Goal: Book appointment/travel/reservation

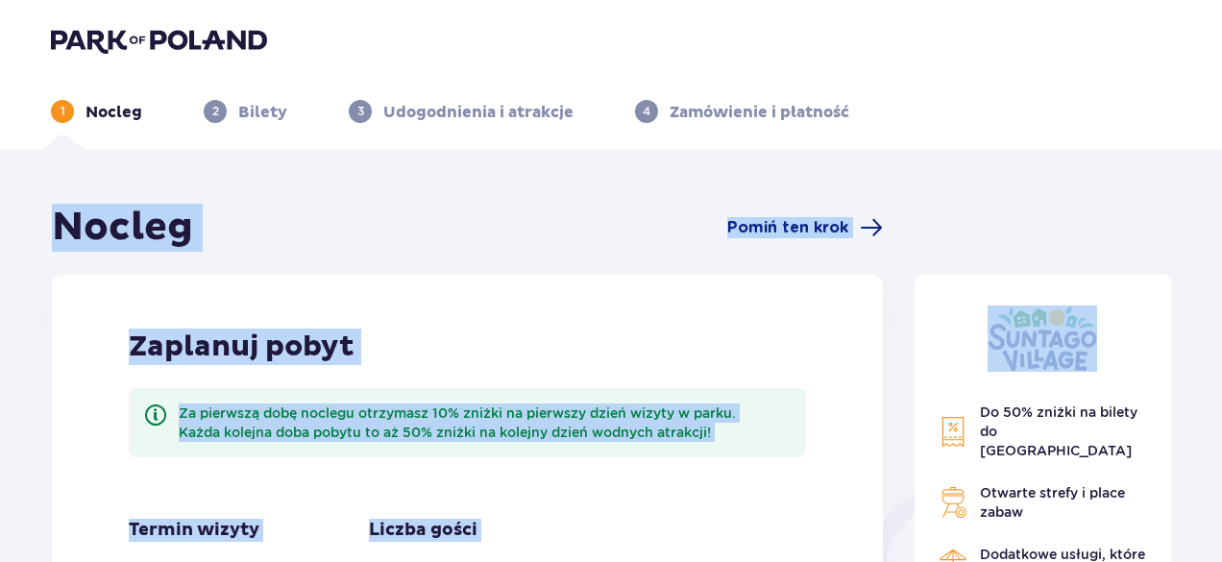
drag, startPoint x: 1219, startPoint y: 84, endPoint x: 1212, endPoint y: 180, distance: 96.3
click at [1212, 180] on div "1 Nocleg 2 Bilety 3 Udogodnienia i atrakcje 4 Zamówienie i płatność Nocleg Pomi…" at bounding box center [611, 560] width 1222 height 1121
click at [1077, 138] on header "1 Nocleg 2 Bilety 3 Udogodnienia i atrakcje 4 Zamówienie i płatność" at bounding box center [611, 75] width 1222 height 150
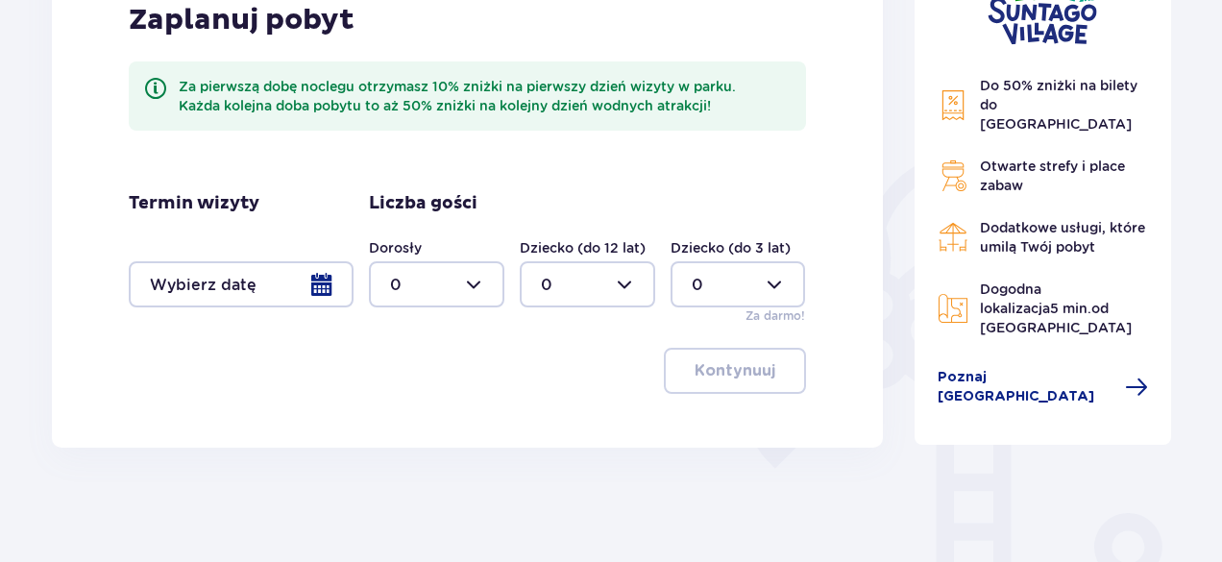
scroll to position [332, 0]
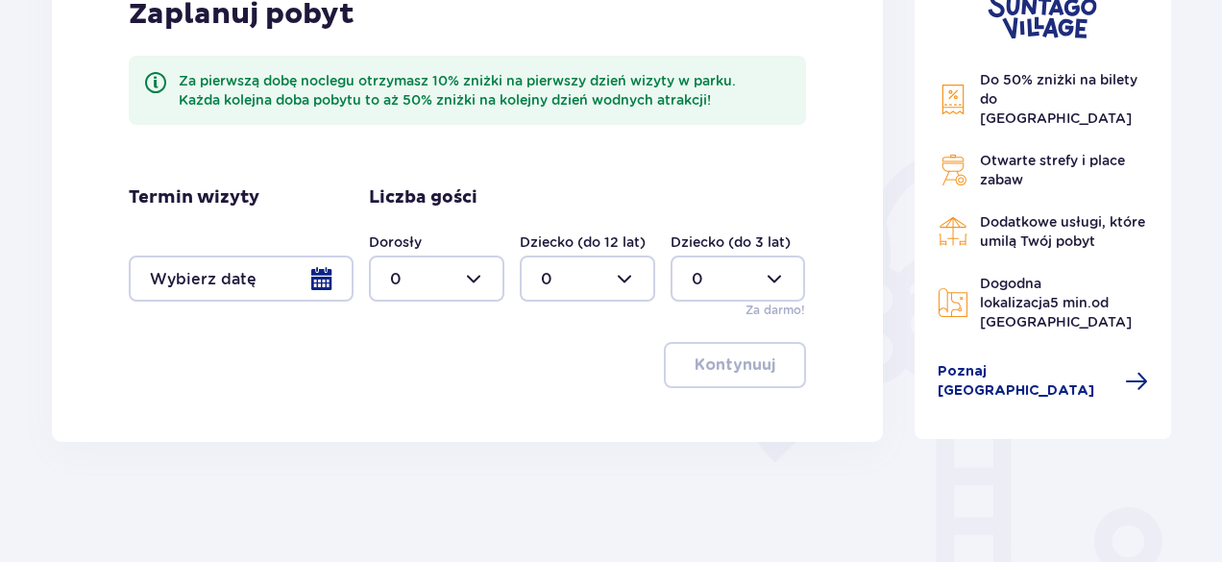
drag, startPoint x: 259, startPoint y: 274, endPoint x: 281, endPoint y: 349, distance: 78.1
click at [281, 349] on div "Zaplanuj pobyt Za pierwszą dobę noclegu otrzymasz 10% zniżki na pierwszy dzień …" at bounding box center [467, 191] width 831 height 499
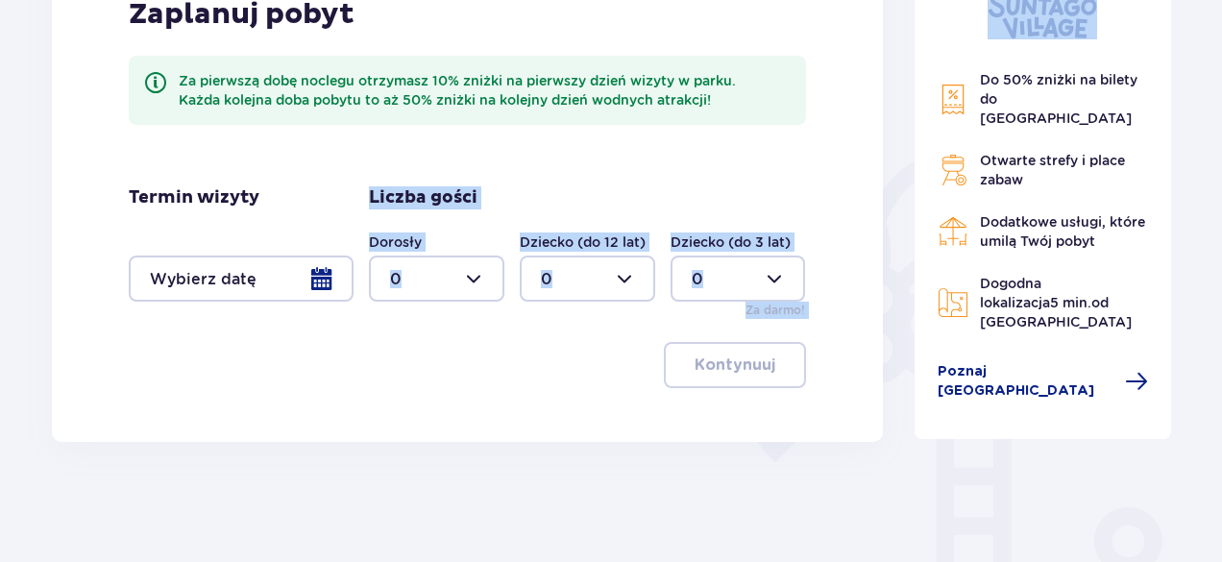
click at [229, 285] on div at bounding box center [241, 278] width 225 height 46
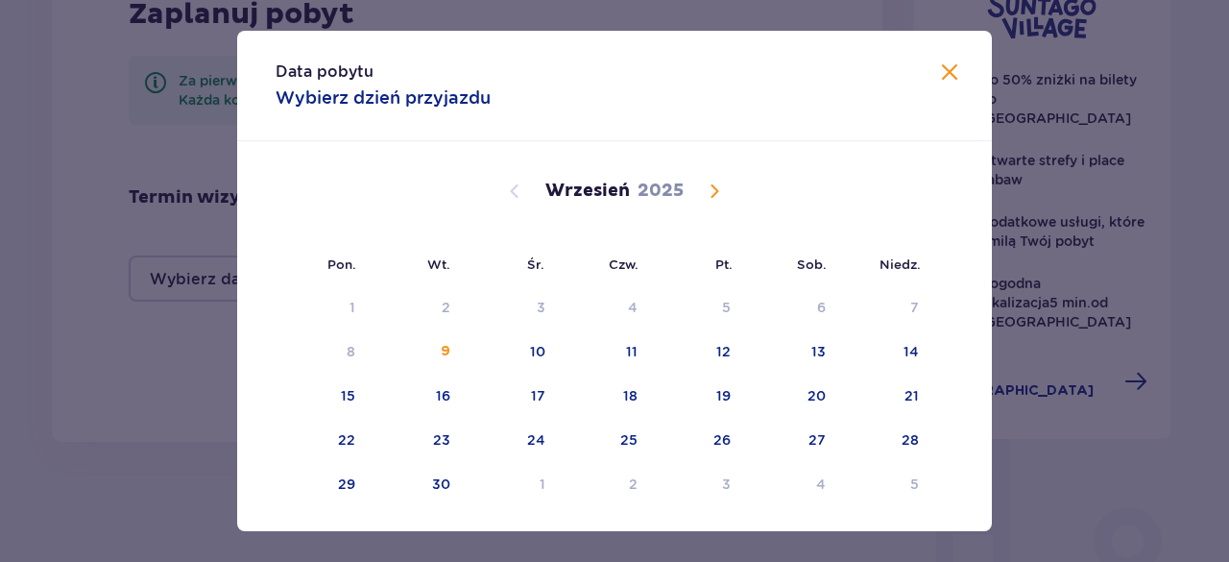
click at [711, 187] on span "Calendar" at bounding box center [714, 191] width 23 height 23
click at [714, 193] on span "Calendar" at bounding box center [714, 191] width 23 height 23
click at [728, 351] on div "7" at bounding box center [697, 352] width 93 height 42
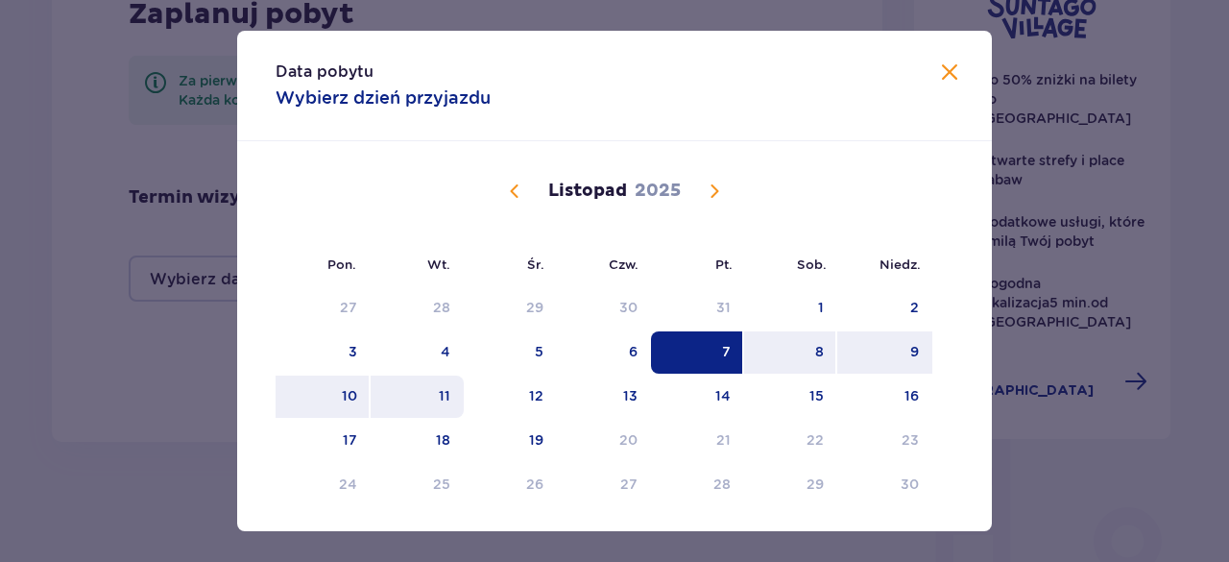
click at [446, 395] on div "11" at bounding box center [417, 396] width 93 height 42
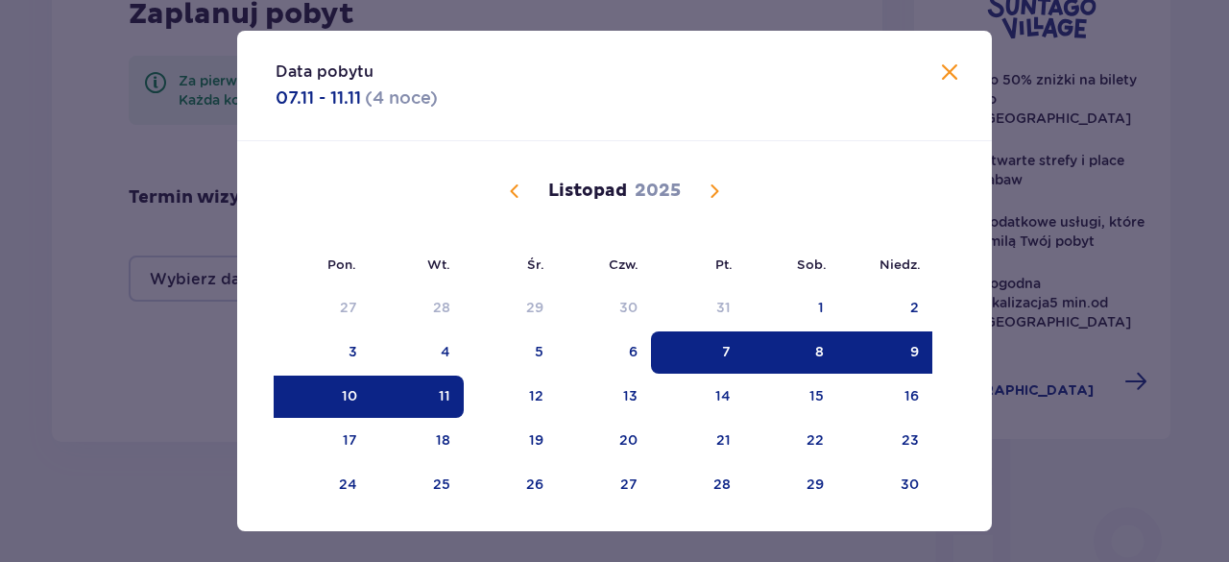
type input "[DATE] - [DATE]"
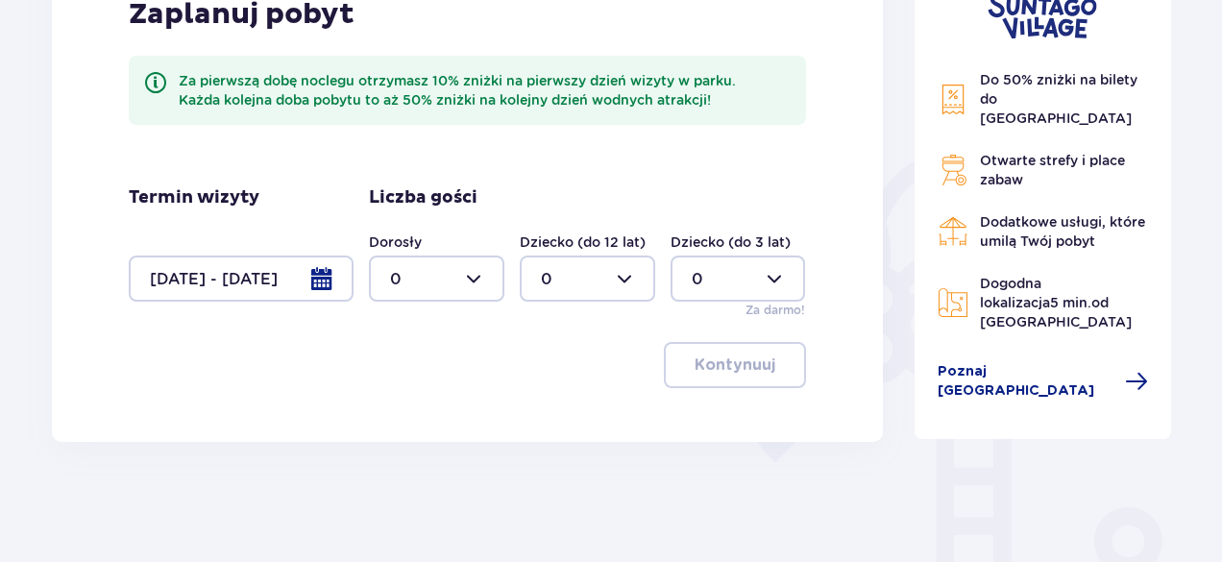
click at [438, 283] on div at bounding box center [436, 278] width 135 height 46
click at [400, 416] on div "2" at bounding box center [436, 417] width 93 height 21
type input "2"
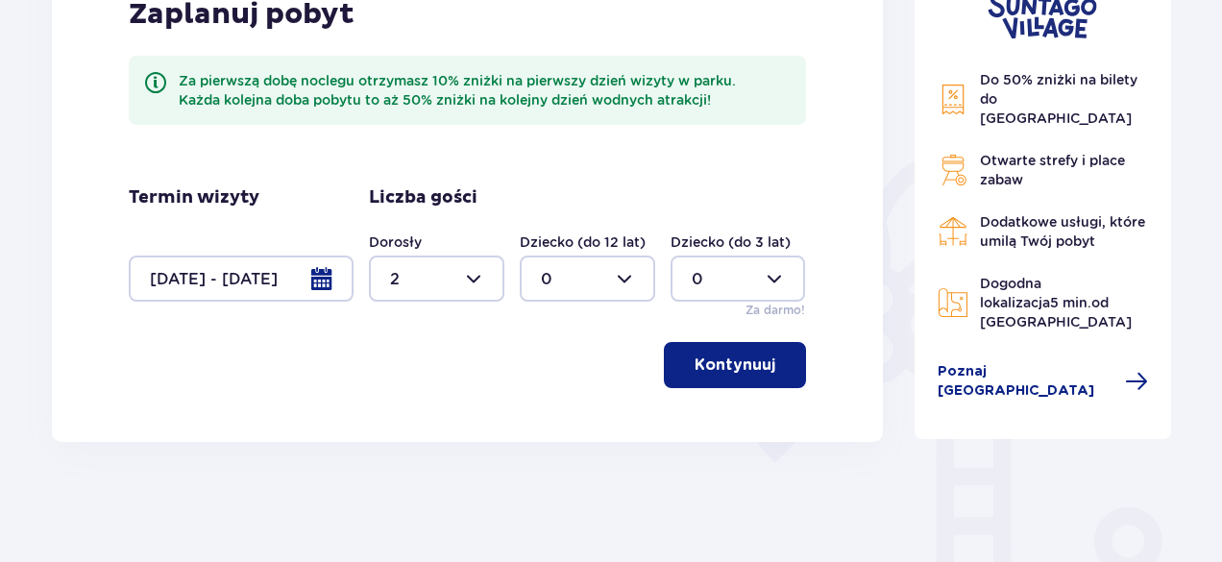
click at [604, 268] on div at bounding box center [587, 278] width 135 height 46
click at [729, 279] on div at bounding box center [737, 278] width 135 height 46
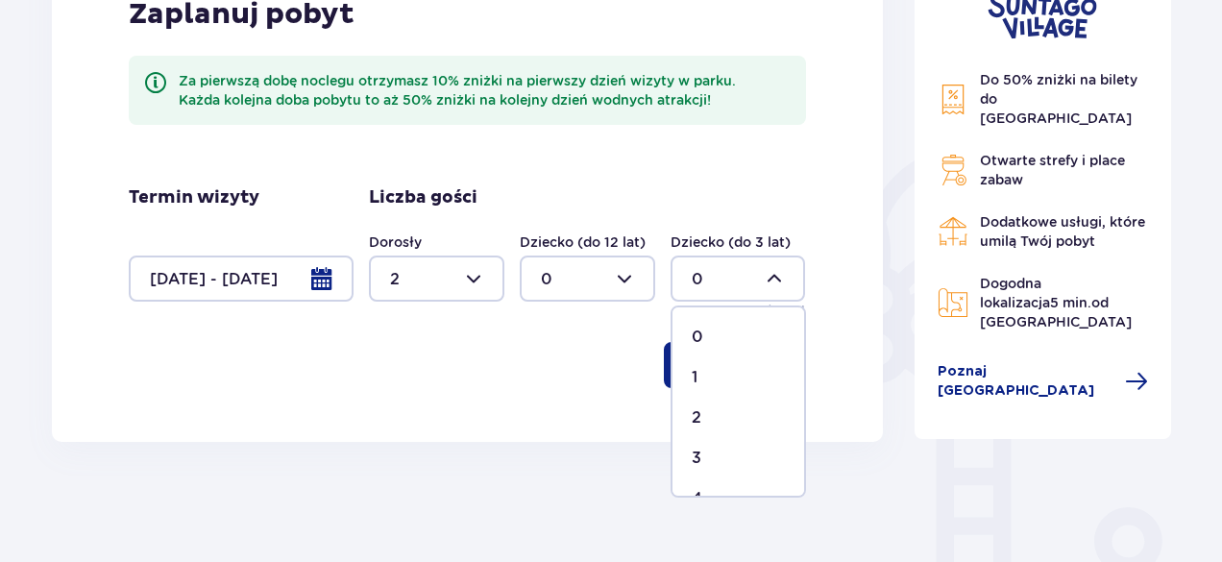
click at [700, 375] on div "1" at bounding box center [737, 377] width 93 height 21
type input "1"
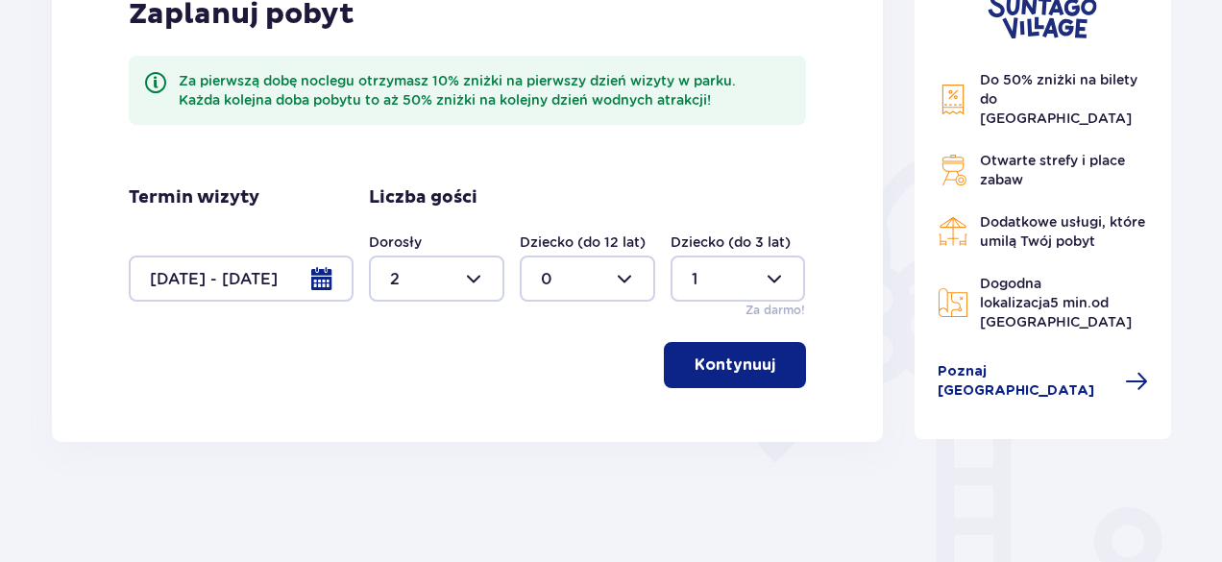
click at [596, 282] on div at bounding box center [587, 278] width 135 height 46
click at [542, 375] on p "1" at bounding box center [544, 377] width 6 height 21
type input "1"
click at [767, 374] on span "button" at bounding box center [778, 364] width 23 height 23
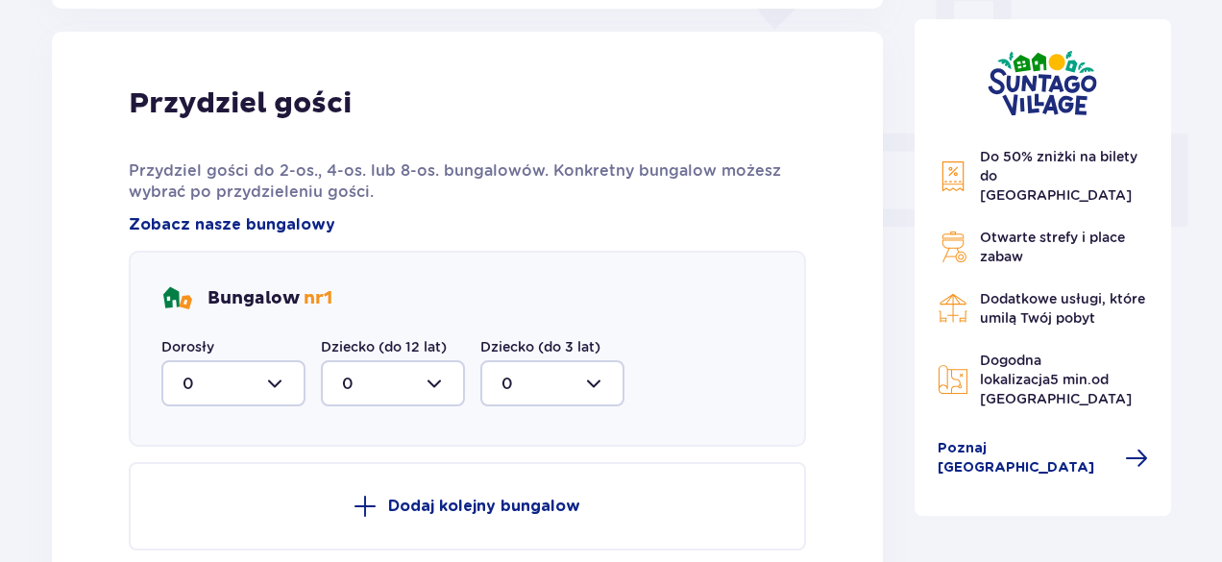
scroll to position [774, 0]
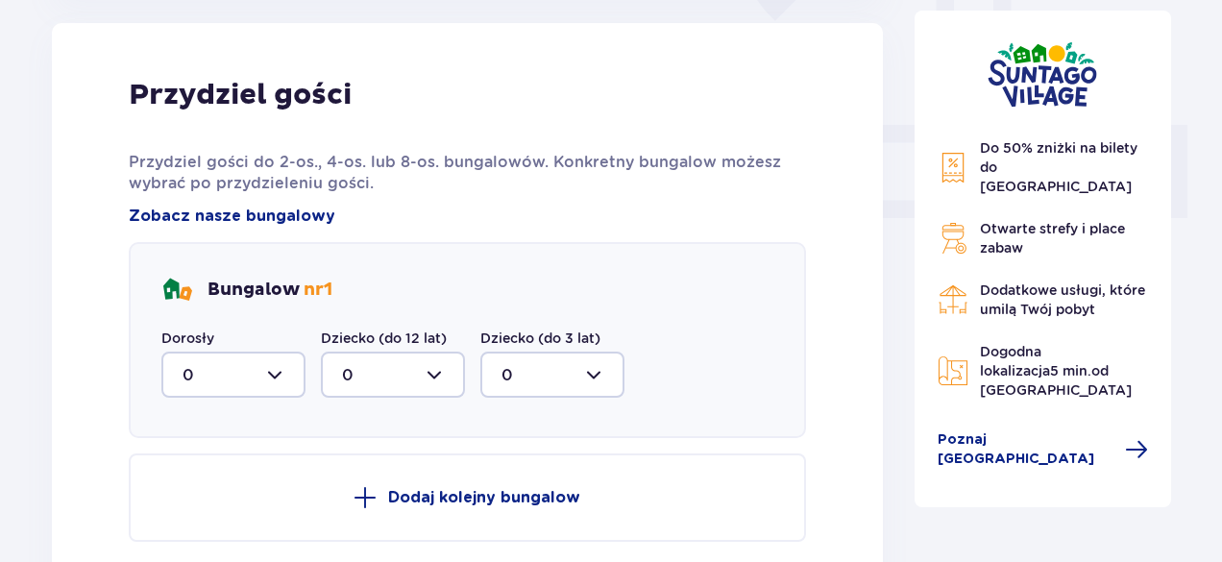
click at [245, 362] on div at bounding box center [233, 374] width 144 height 46
click at [206, 513] on div "2" at bounding box center [233, 513] width 102 height 21
type input "2"
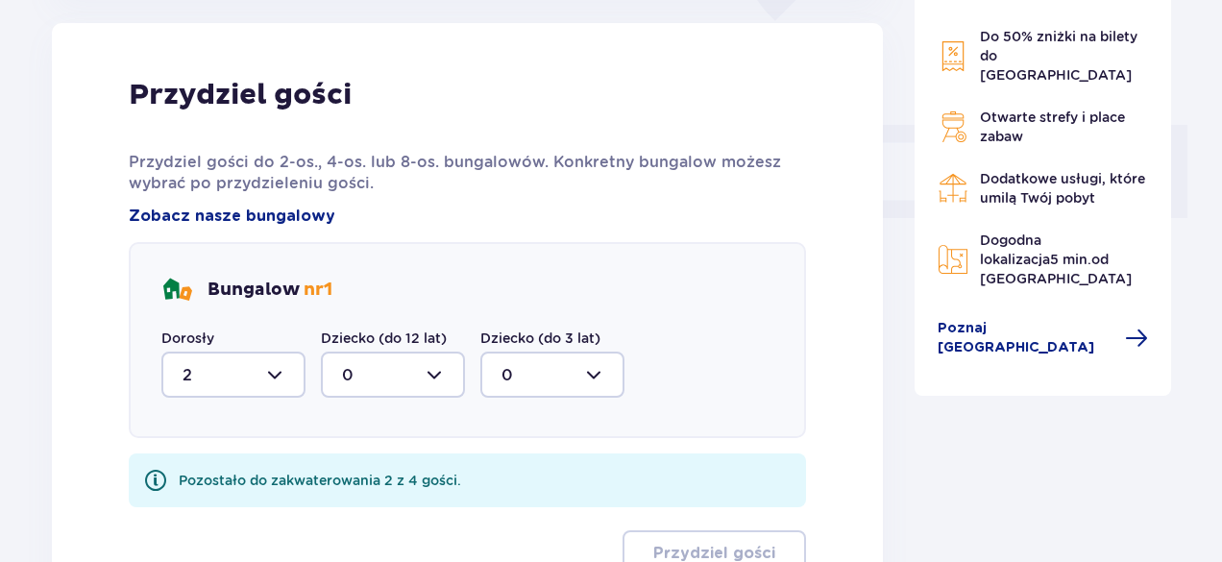
click at [405, 370] on div at bounding box center [393, 374] width 144 height 46
click at [327, 468] on span "1" at bounding box center [393, 473] width 140 height 40
type input "1"
click at [546, 375] on div at bounding box center [552, 374] width 144 height 46
click at [534, 485] on span "1" at bounding box center [552, 473] width 140 height 40
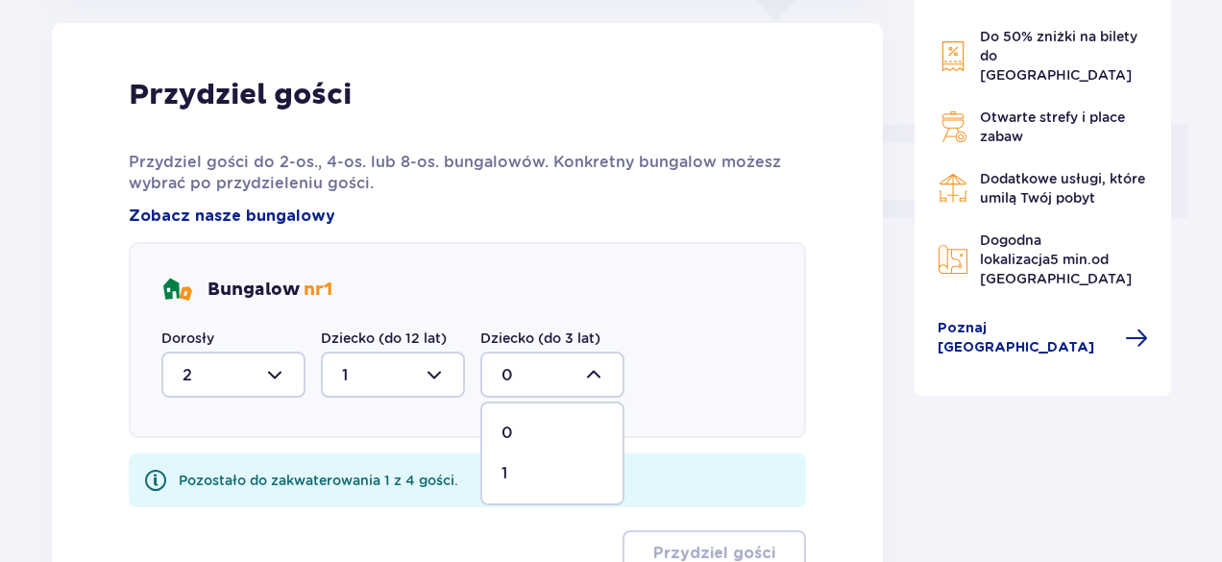
type input "1"
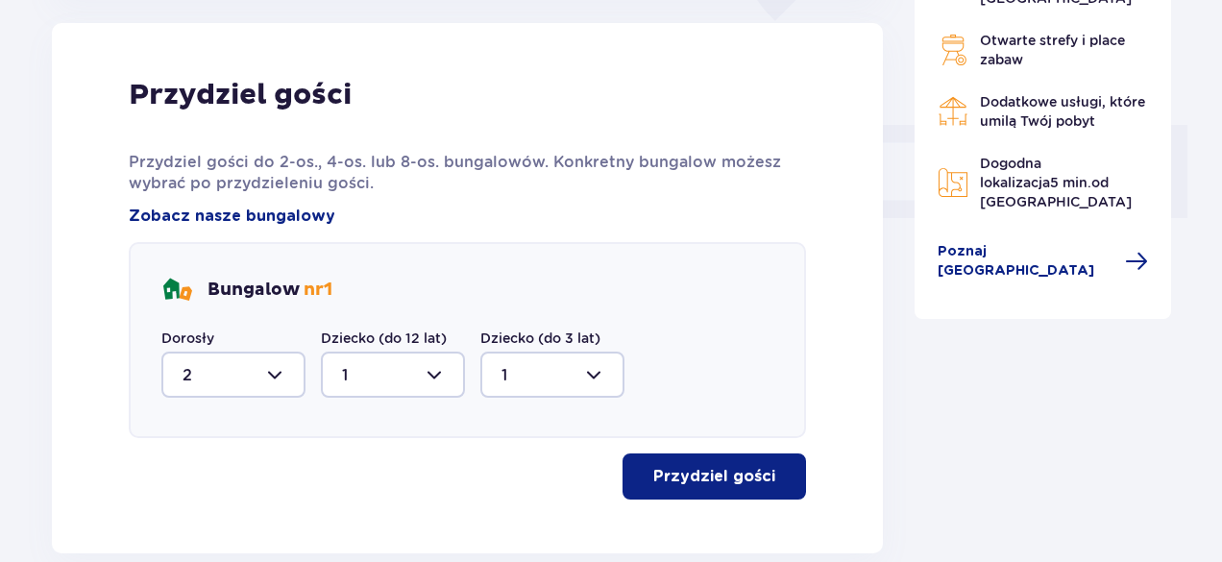
drag, startPoint x: 1220, startPoint y: 393, endPoint x: 1200, endPoint y: 442, distance: 52.6
click at [1200, 442] on div "Nocleg Pomiń ten krok Zaplanuj pobyt Za pierwszą dobę noclegu otrzymasz 10% zni…" at bounding box center [611, 22] width 1222 height 1293
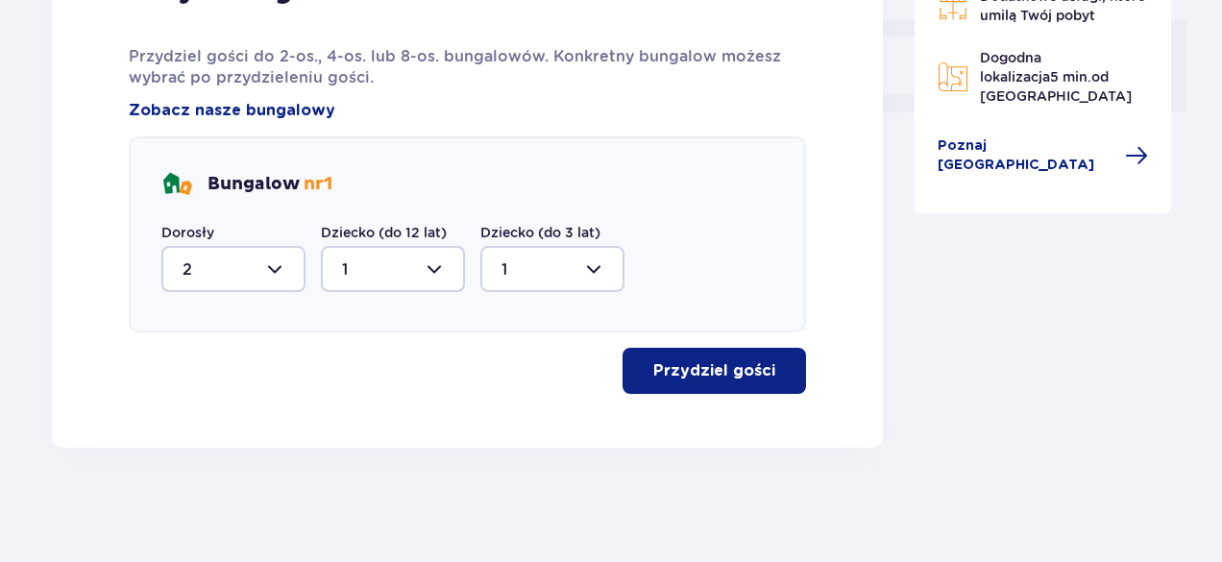
click at [707, 367] on p "Przydziel gości" at bounding box center [714, 370] width 122 height 21
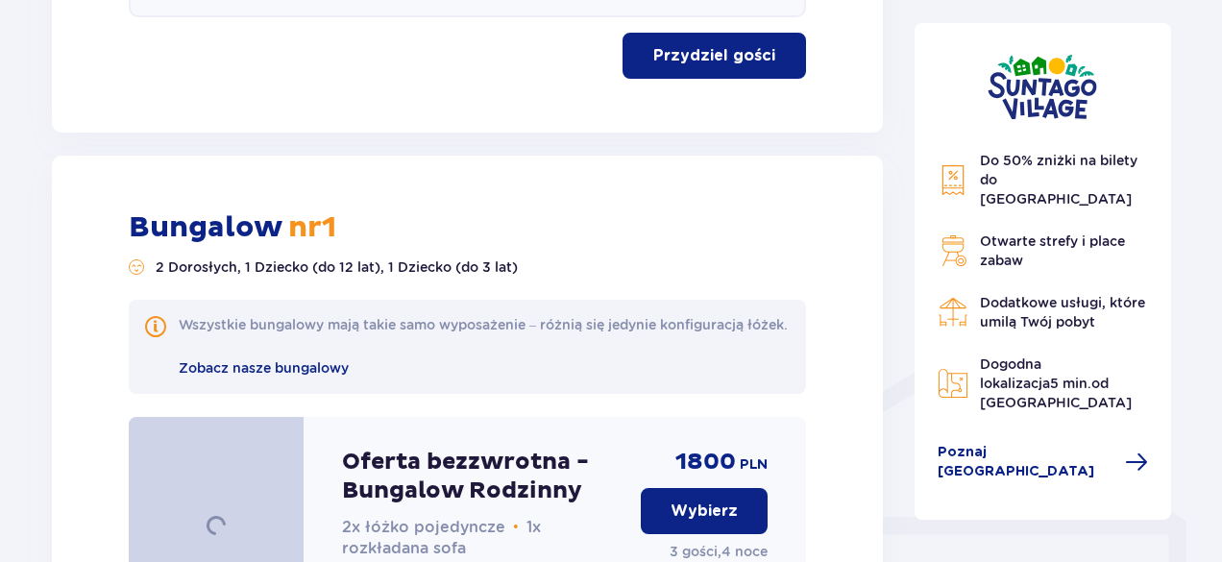
scroll to position [1327, 0]
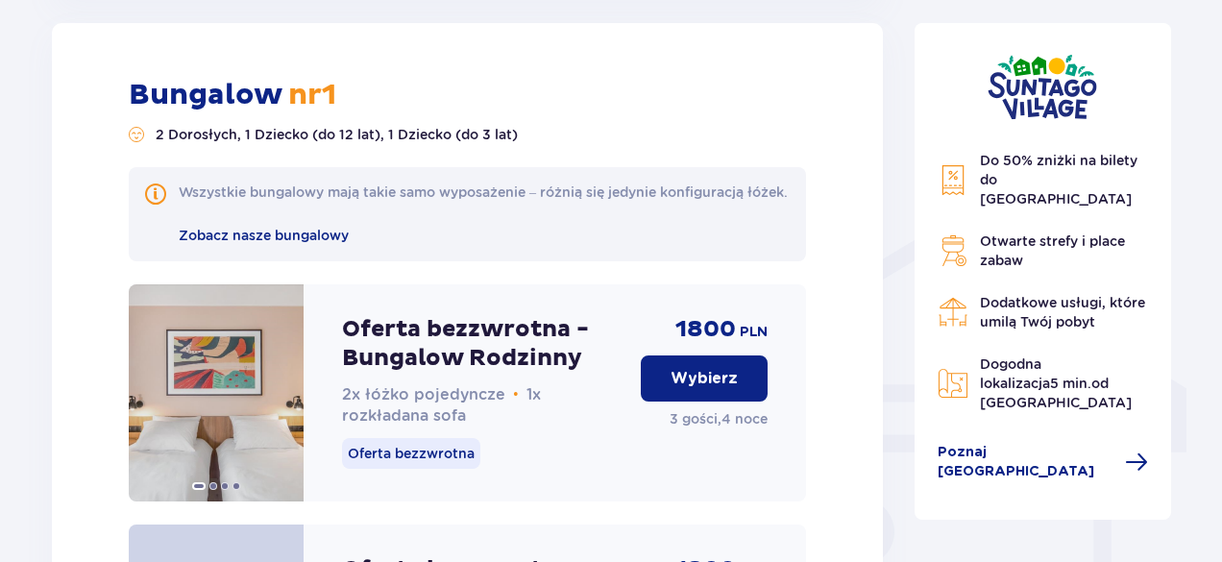
drag, startPoint x: 1195, startPoint y: 215, endPoint x: 1196, endPoint y: 265, distance: 49.9
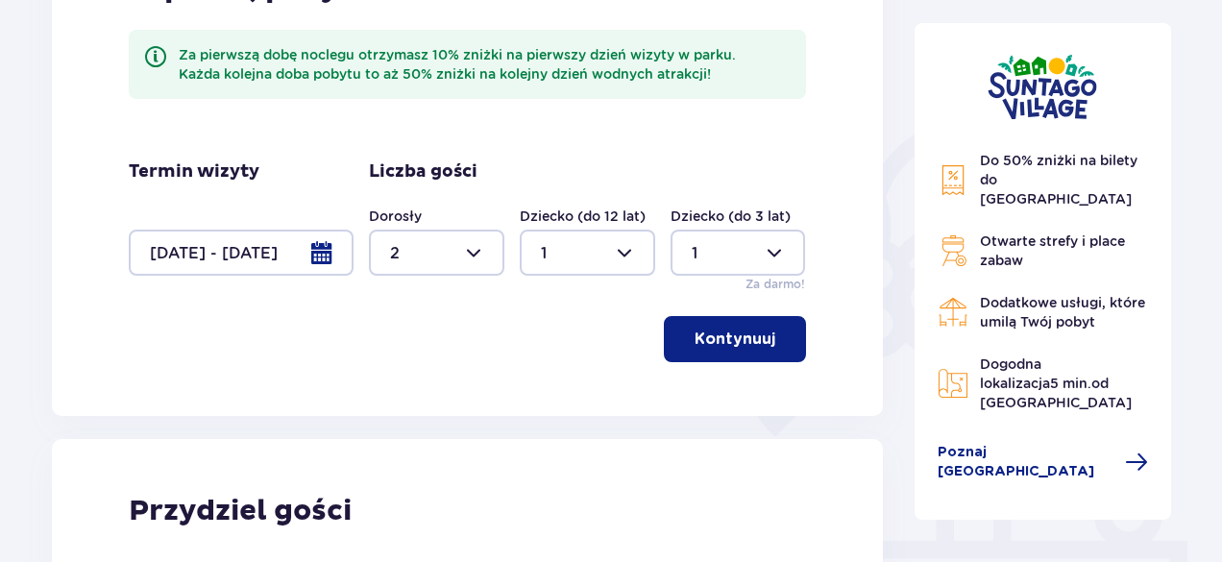
scroll to position [230, 0]
